Goal: Task Accomplishment & Management: Use online tool/utility

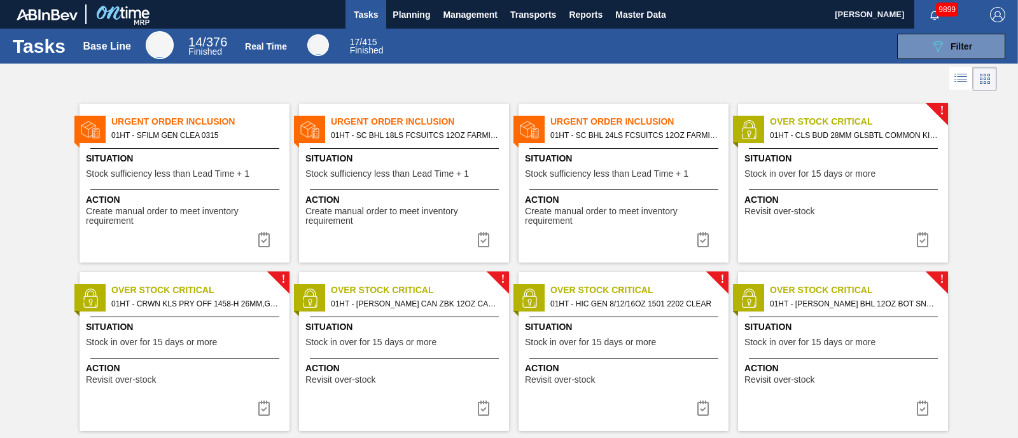
click at [817, 321] on span "Situation" at bounding box center [844, 327] width 200 height 13
click at [422, 14] on span "Planning" at bounding box center [411, 14] width 38 height 15
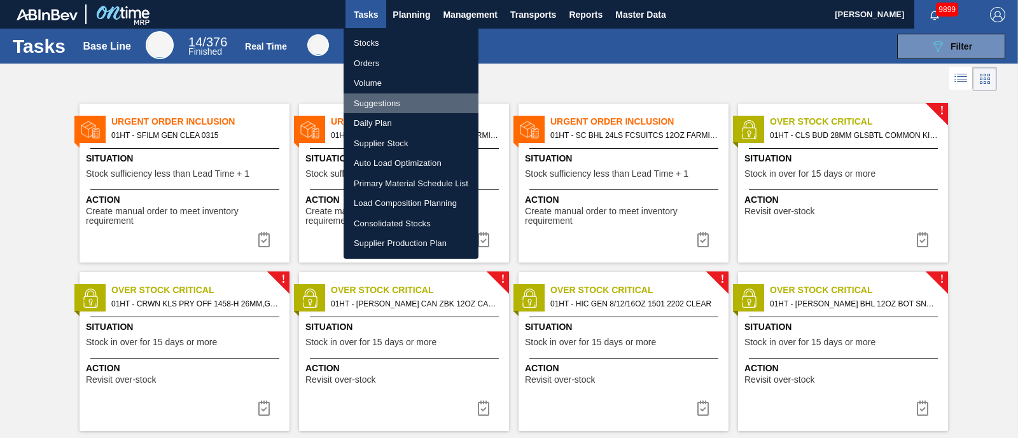
click at [387, 106] on li "Suggestions" at bounding box center [410, 103] width 135 height 20
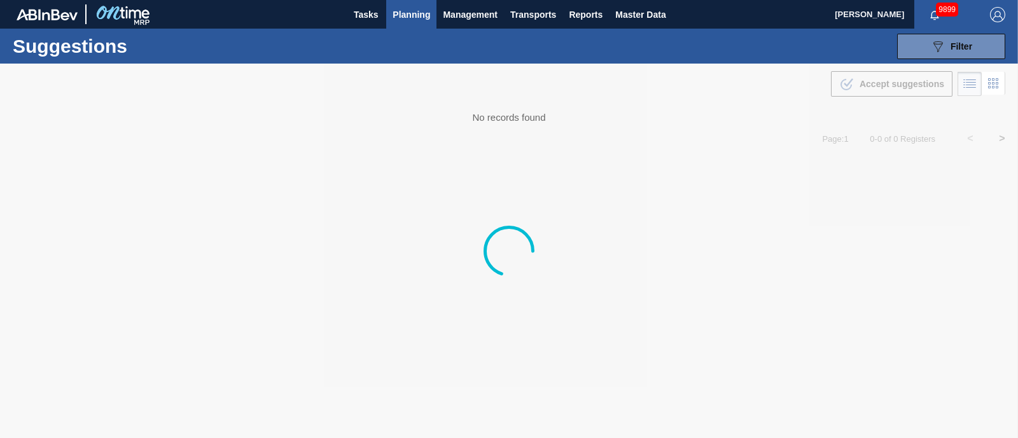
type from "[DATE]"
type to "[DATE]"
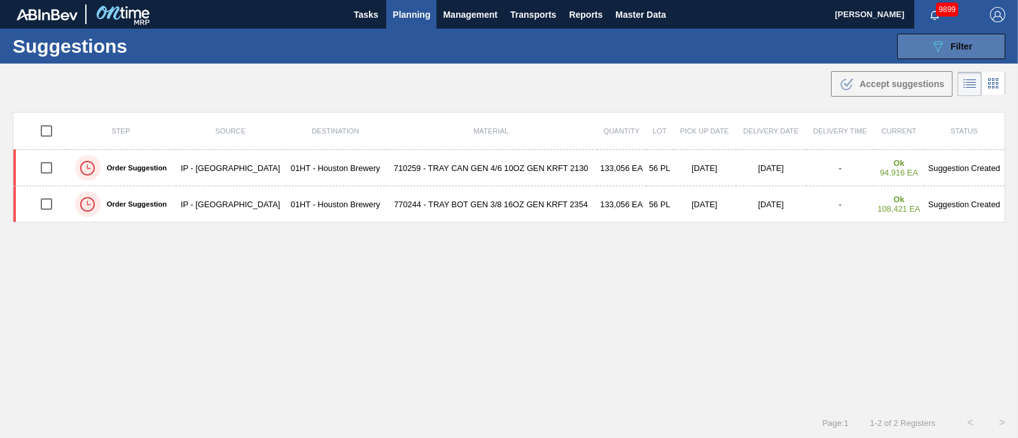
click at [938, 44] on icon "089F7B8B-B2A5-4AFE-B5C0-19BA573D28AC" at bounding box center [937, 46] width 15 height 15
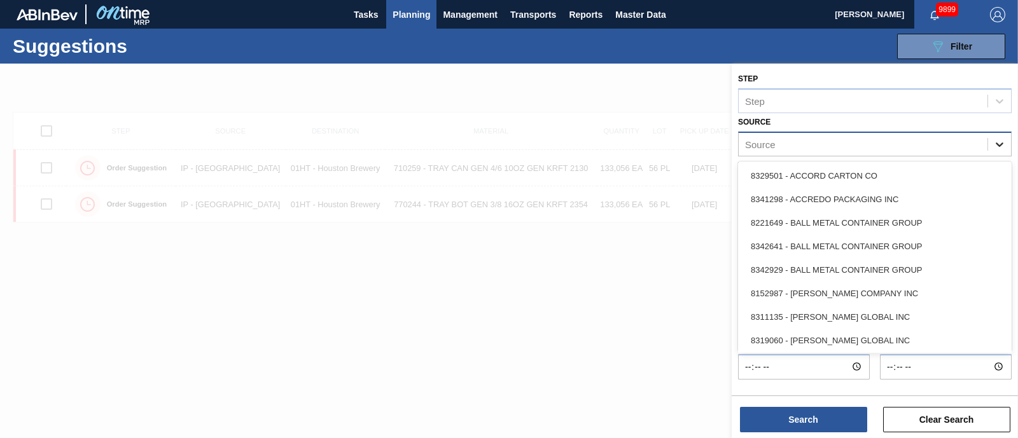
click at [998, 142] on icon at bounding box center [999, 144] width 13 height 13
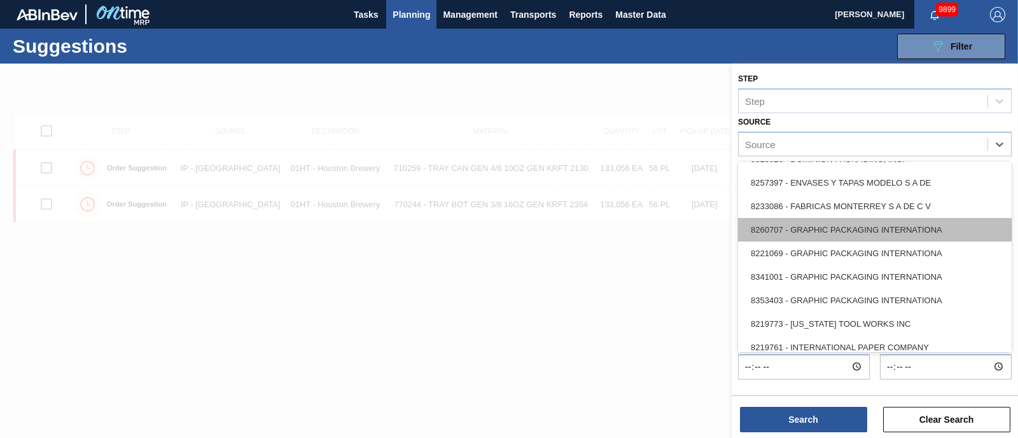
scroll to position [317, 0]
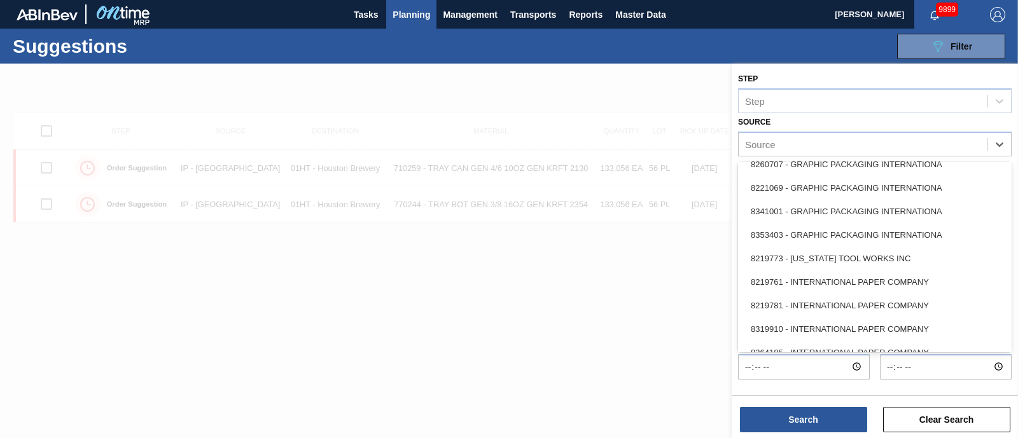
click at [843, 188] on div "8221069 - GRAPHIC PACKAGING INTERNATIONA" at bounding box center [874, 188] width 273 height 24
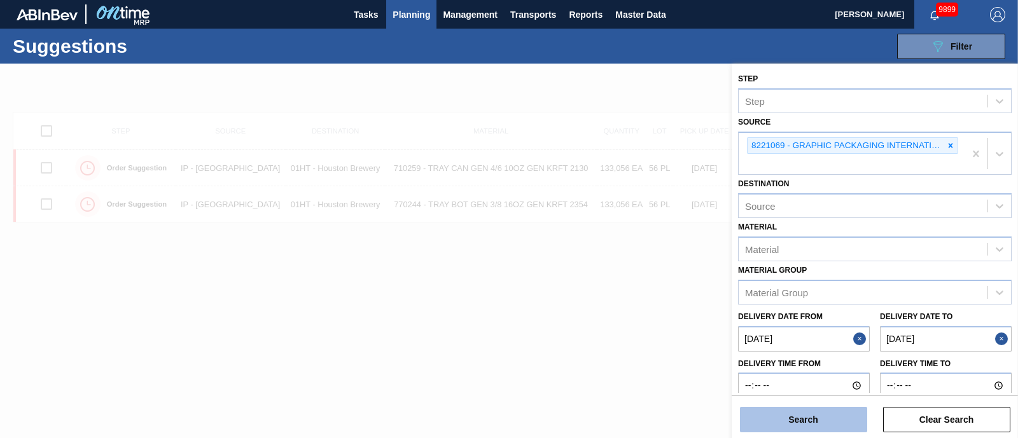
click at [818, 420] on button "Search" at bounding box center [803, 419] width 127 height 25
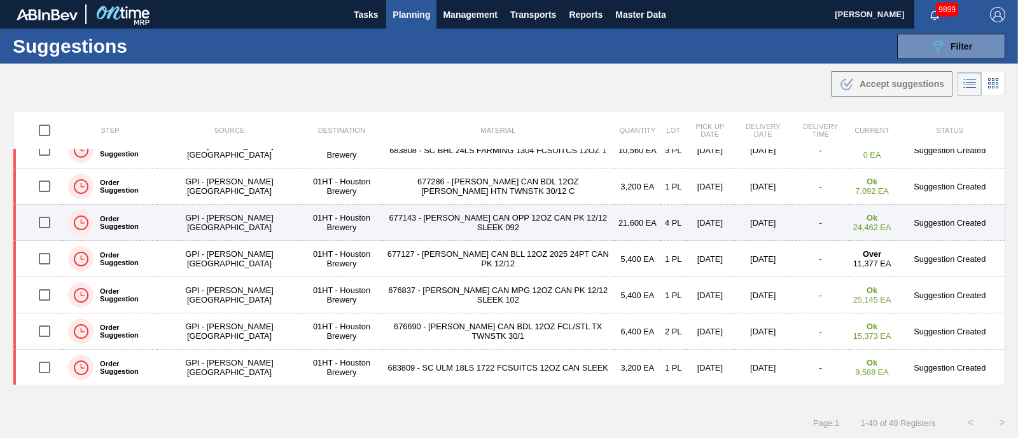
scroll to position [79, 0]
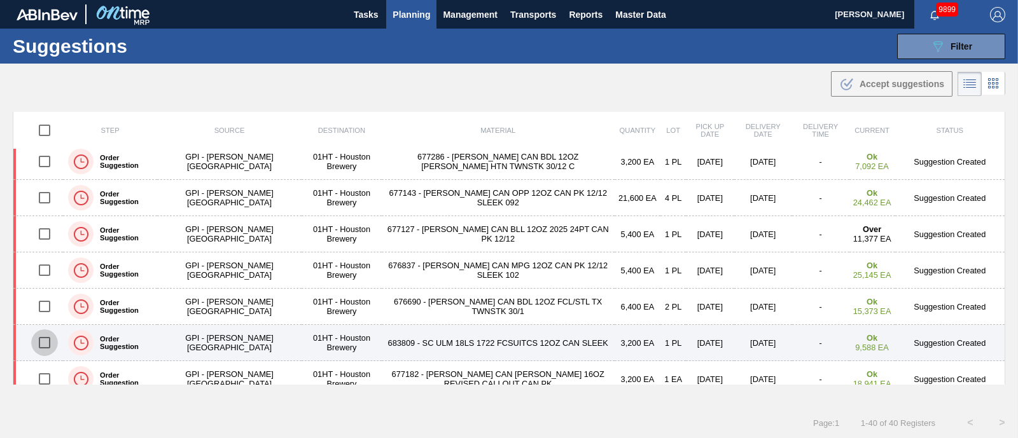
click at [42, 342] on input "checkbox" at bounding box center [44, 342] width 27 height 27
checkbox input "true"
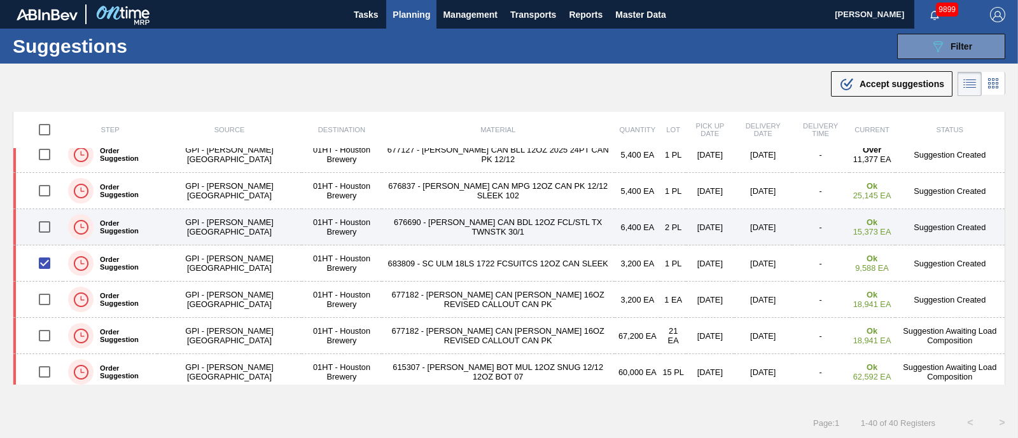
scroll to position [238, 0]
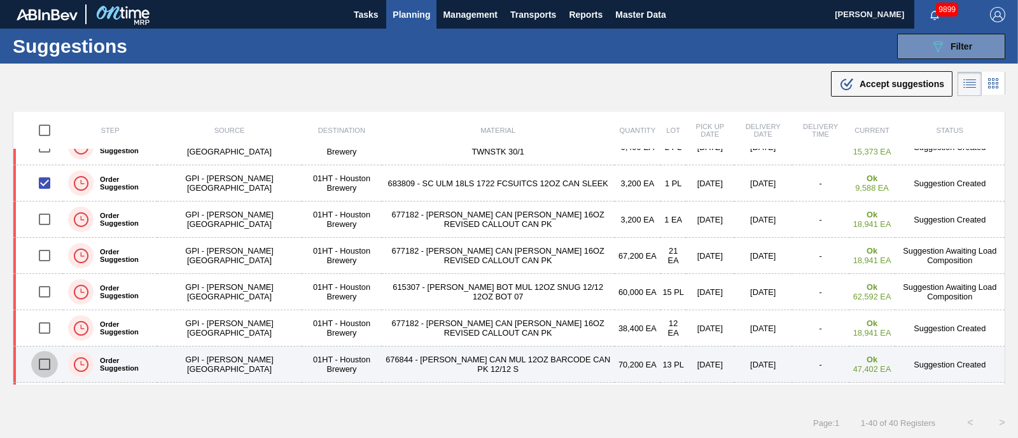
click at [42, 364] on input "checkbox" at bounding box center [44, 364] width 27 height 27
checkbox input "true"
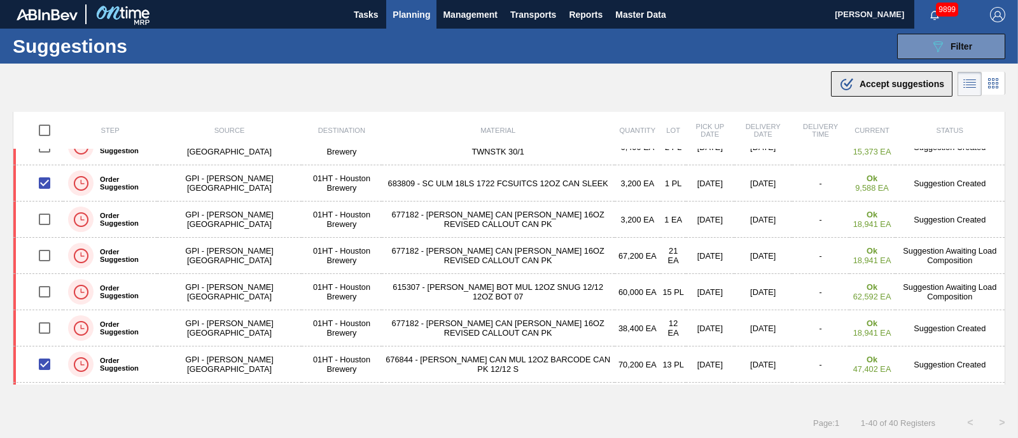
click at [869, 80] on span "Accept suggestions" at bounding box center [901, 84] width 85 height 10
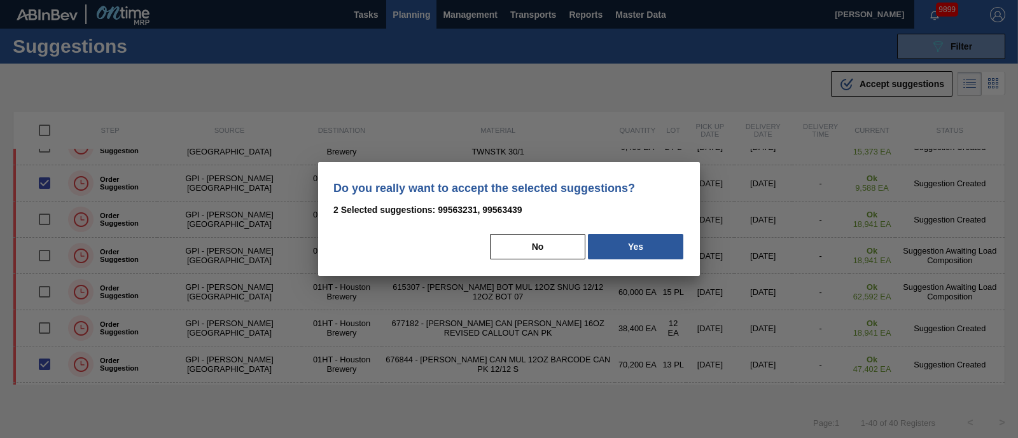
click at [652, 230] on div "Do you really want to accept the selected suggestions? 2 Selected suggestions: …" at bounding box center [509, 219] width 382 height 114
click at [654, 241] on button "Yes" at bounding box center [635, 246] width 95 height 25
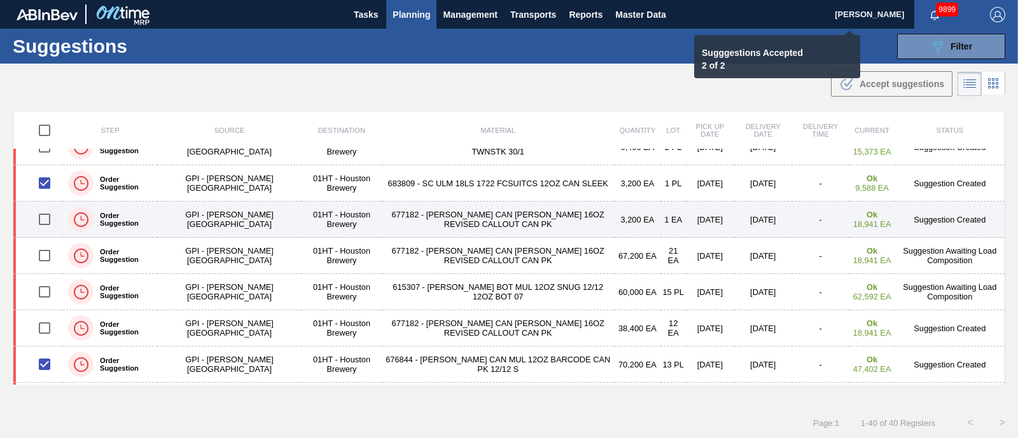
checkbox input "false"
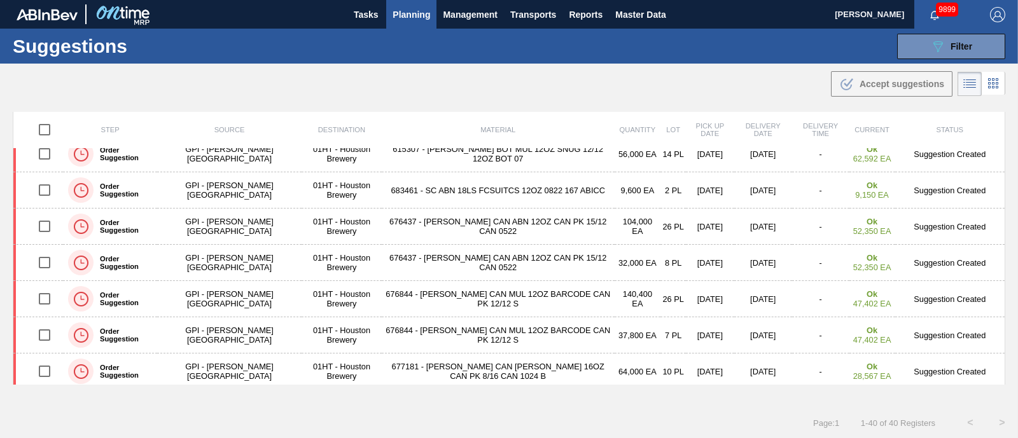
scroll to position [0, 0]
click at [413, 8] on span "Planning" at bounding box center [411, 14] width 38 height 15
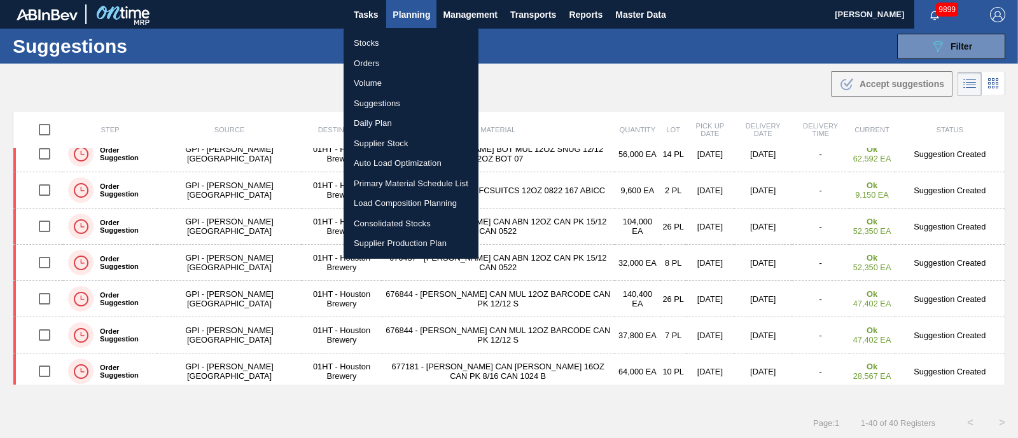
click at [379, 202] on li "Load Composition Planning" at bounding box center [410, 203] width 135 height 20
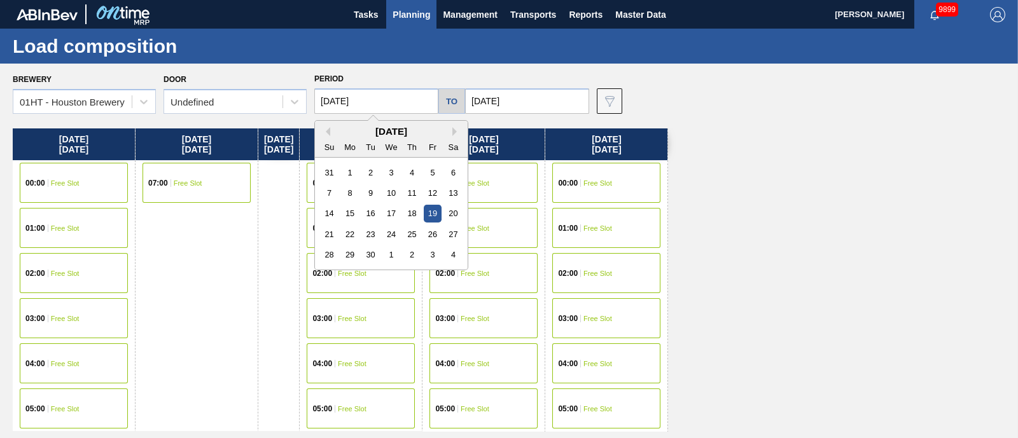
click at [388, 100] on input "[DATE]" at bounding box center [376, 100] width 124 height 25
click at [328, 133] on button "Previous Month" at bounding box center [325, 131] width 9 height 9
click at [335, 254] on div "24" at bounding box center [329, 254] width 17 height 17
type input "[DATE]"
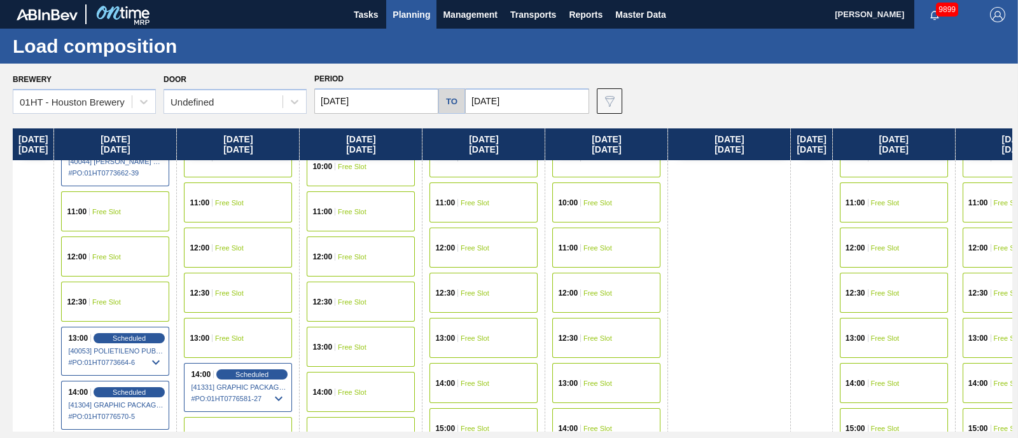
scroll to position [635, 0]
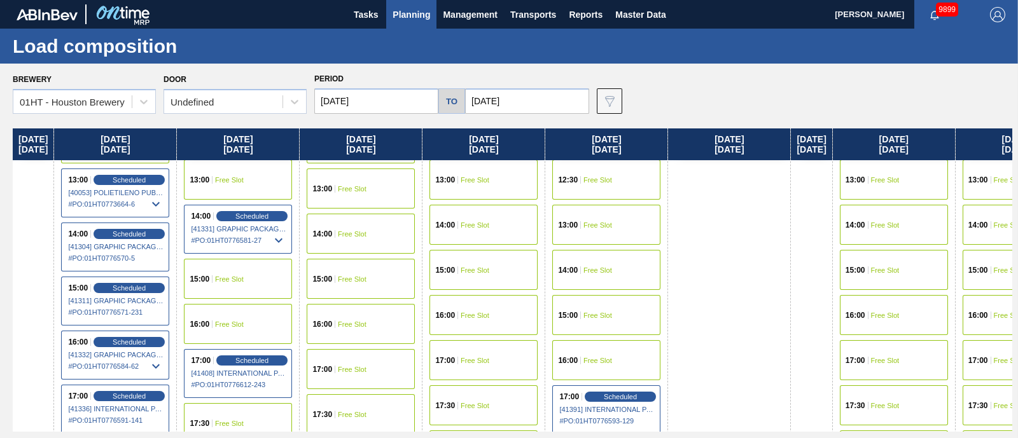
click at [242, 271] on div "15:00 Free Slot" at bounding box center [238, 279] width 108 height 40
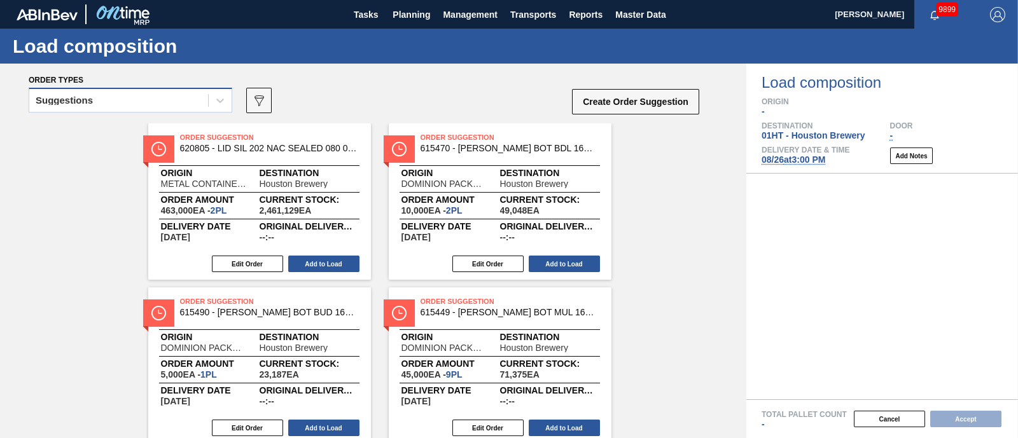
click at [83, 104] on div "Suggestions" at bounding box center [64, 100] width 57 height 9
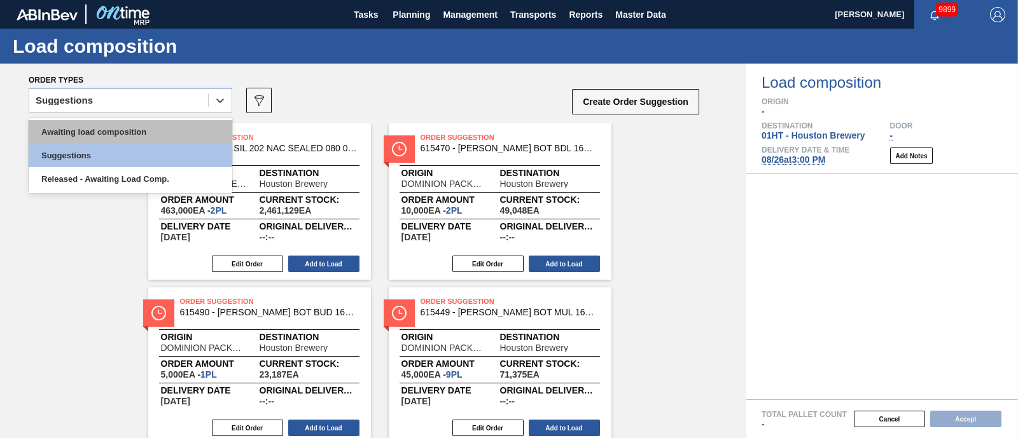
click at [86, 132] on div "Awaiting load composition" at bounding box center [131, 132] width 204 height 24
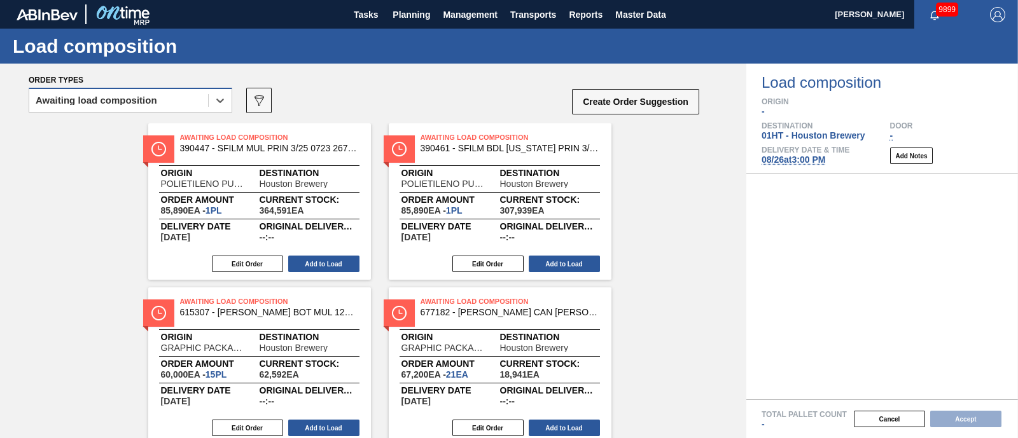
click at [186, 103] on div "Awaiting load composition" at bounding box center [118, 101] width 179 height 18
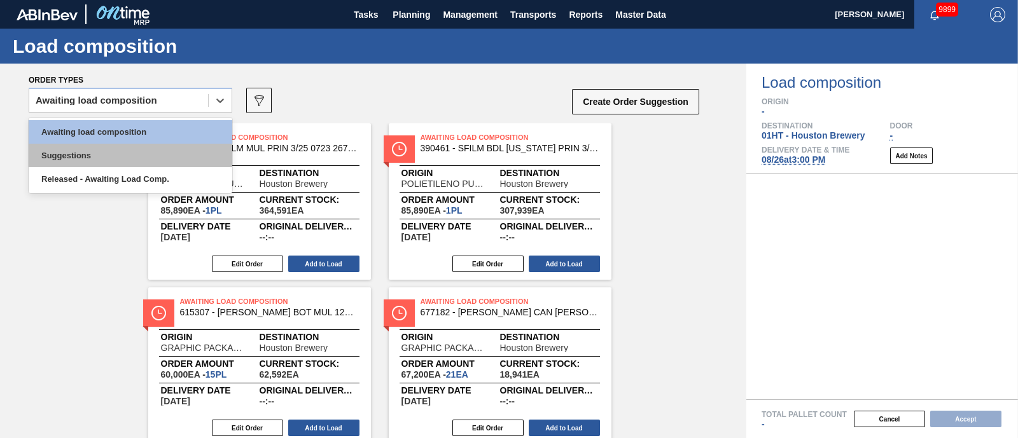
click at [170, 151] on div "Suggestions" at bounding box center [131, 156] width 204 height 24
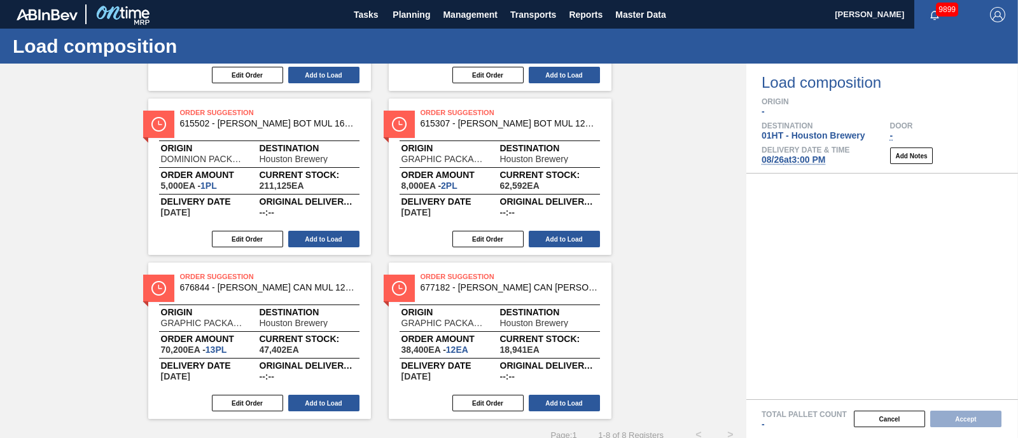
scroll to position [372, 0]
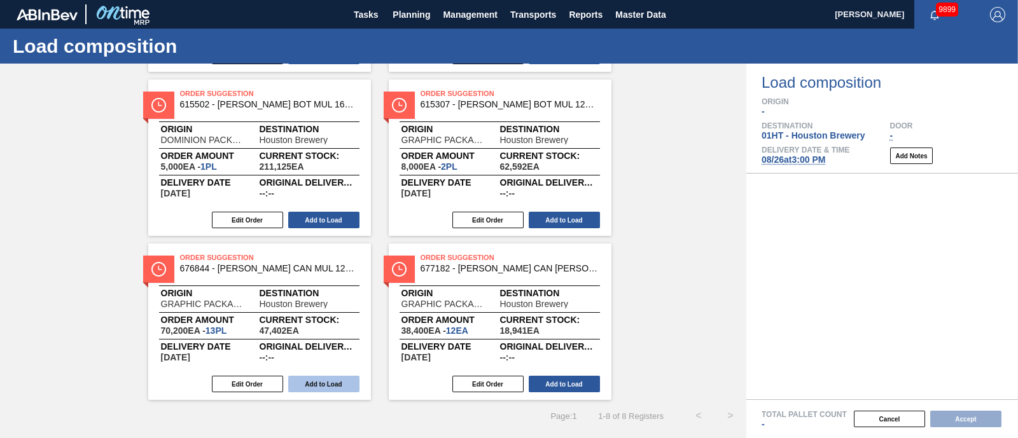
click at [312, 382] on button "Add to Load" at bounding box center [323, 384] width 71 height 17
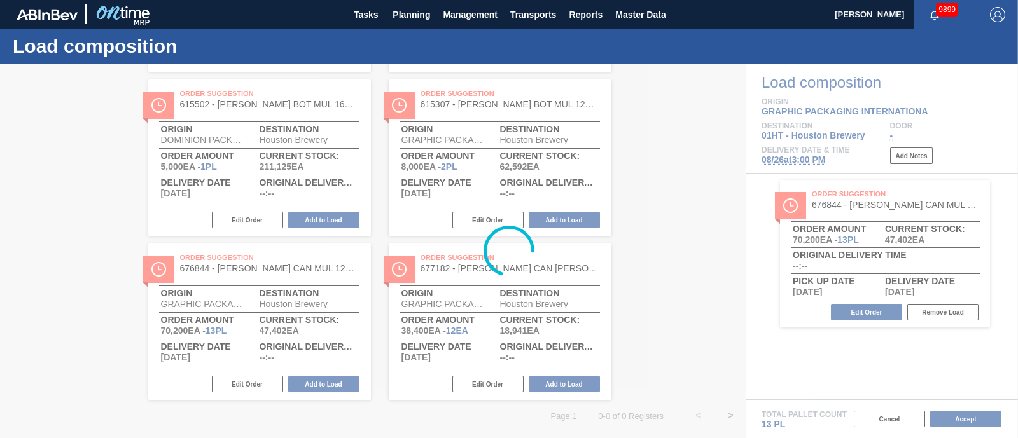
scroll to position [0, 0]
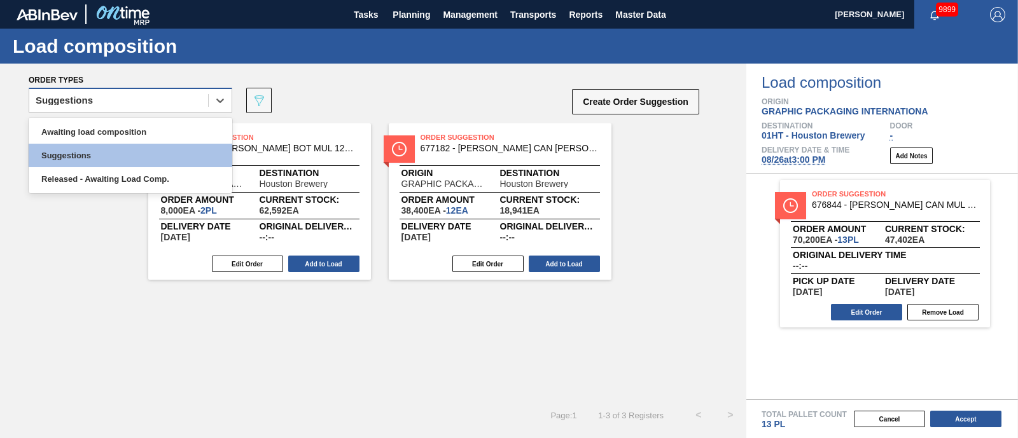
click at [188, 95] on div "Suggestions" at bounding box center [118, 101] width 179 height 18
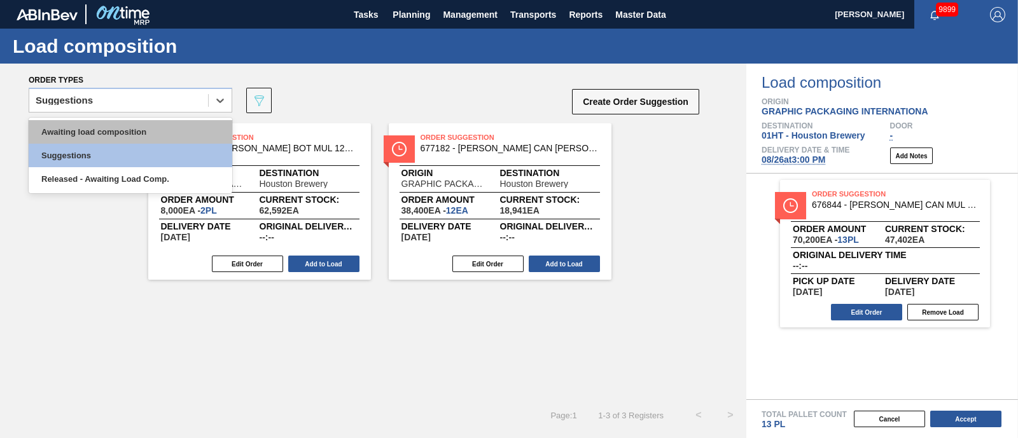
click at [167, 122] on div "Awaiting load composition" at bounding box center [131, 132] width 204 height 24
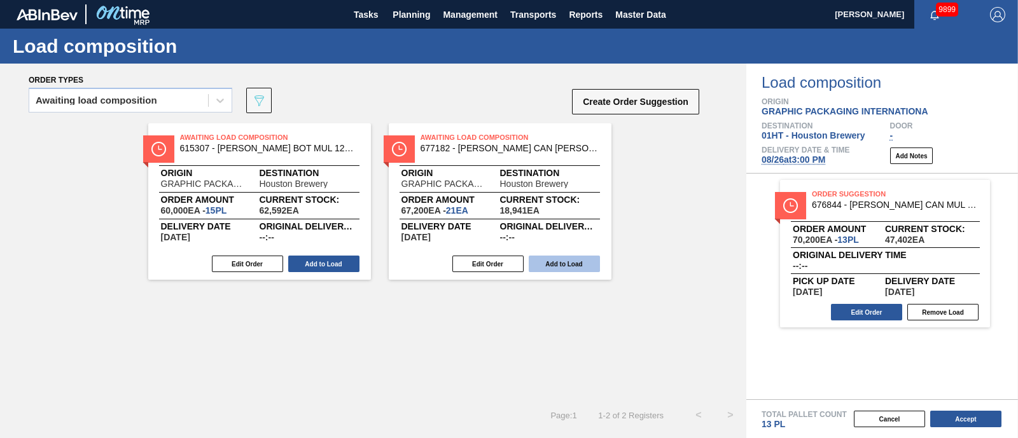
click at [322, 256] on button "Add to Load" at bounding box center [323, 264] width 71 height 17
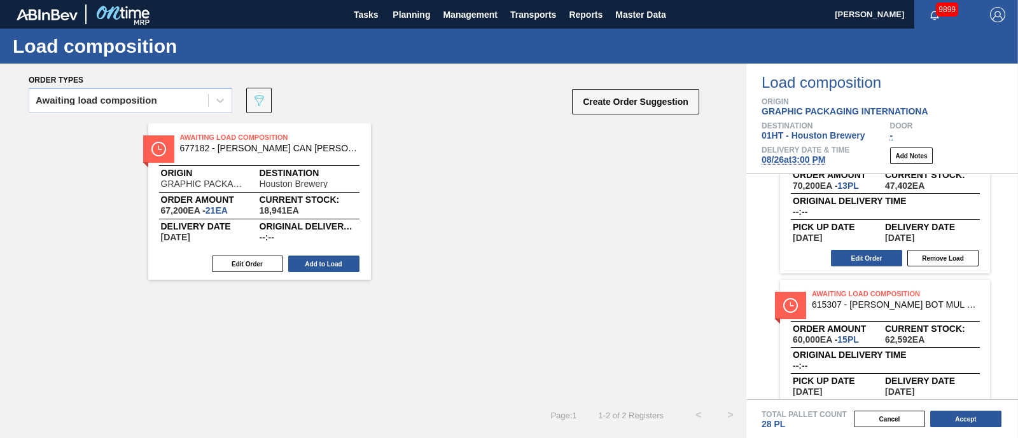
scroll to position [79, 0]
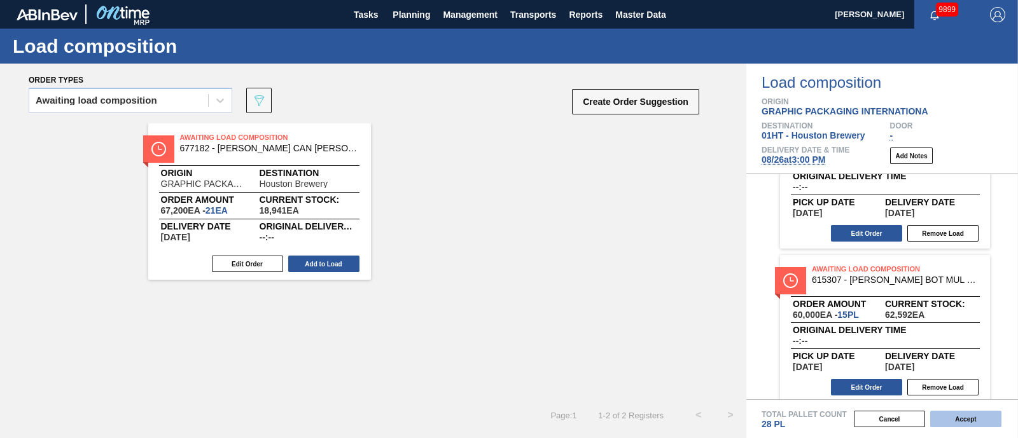
click at [953, 419] on button "Accept" at bounding box center [965, 419] width 71 height 17
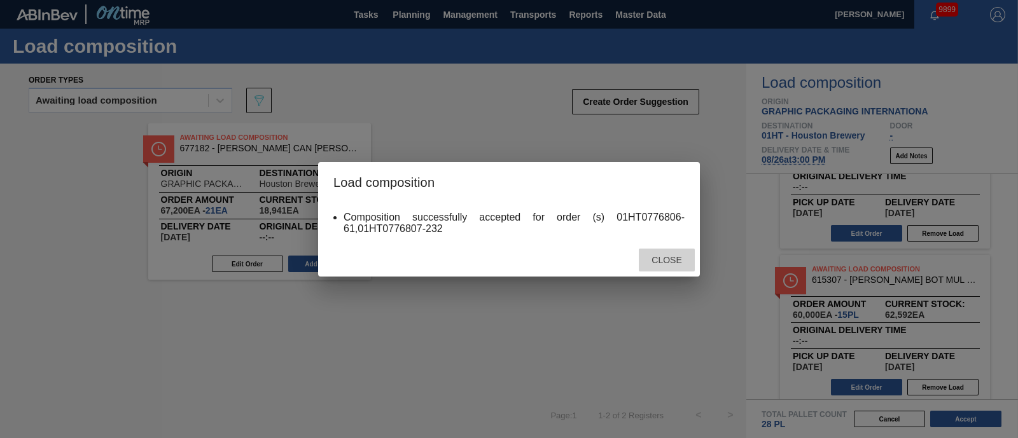
click at [670, 256] on span "Close" at bounding box center [666, 260] width 50 height 10
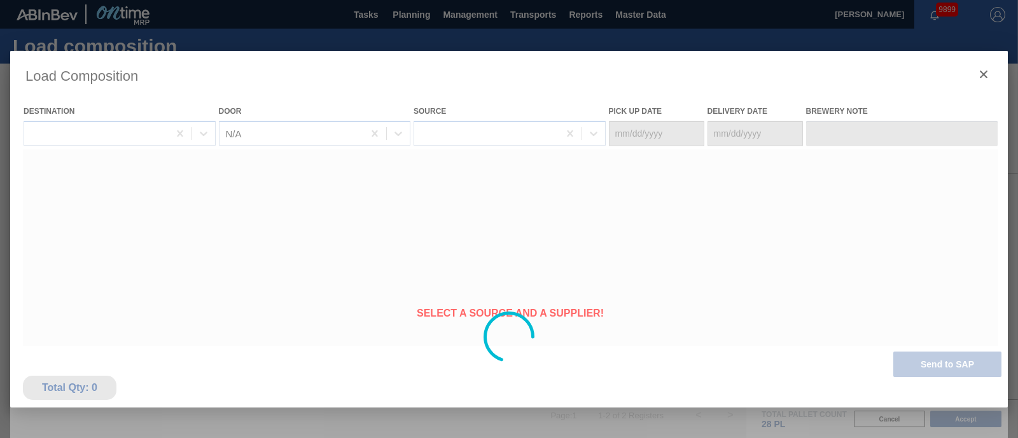
type Date "[DATE]"
